Goal: Task Accomplishment & Management: Manage account settings

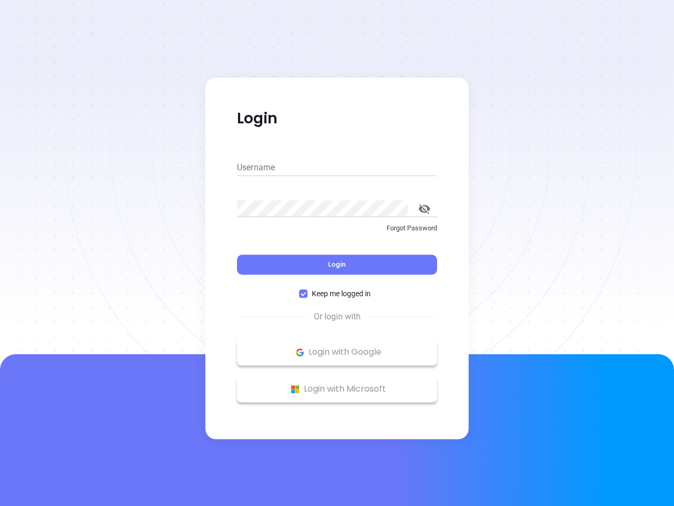
click at [337, 253] on div "Login" at bounding box center [337, 258] width 200 height 33
click at [337, 167] on input "Username" at bounding box center [337, 167] width 200 height 17
click at [424, 209] on icon "toggle password visibility" at bounding box center [425, 209] width 12 height 10
click at [337, 264] on span "Login" at bounding box center [337, 264] width 18 height 9
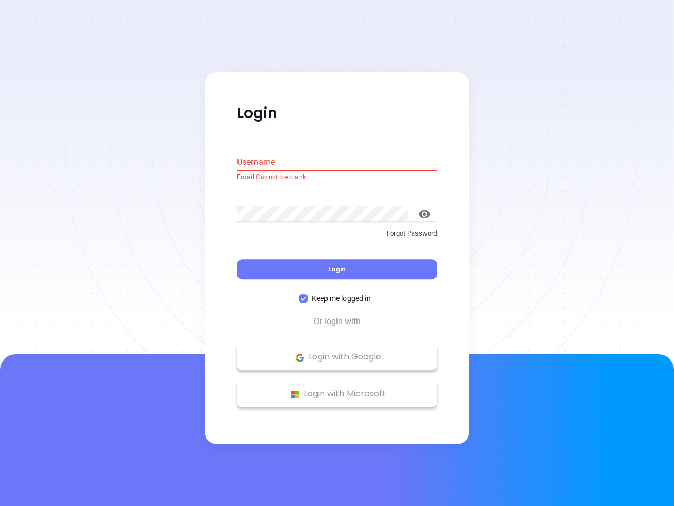
click at [337, 293] on span "Keep me logged in" at bounding box center [341, 299] width 67 height 12
click at [308, 294] on input "Keep me logged in" at bounding box center [303, 298] width 8 height 8
checkbox input "false"
click at [337, 352] on p "Login with Google" at bounding box center [337, 357] width 190 height 16
click at [337, 389] on p "Login with Microsoft" at bounding box center [337, 394] width 190 height 16
